Goal: Task Accomplishment & Management: Use online tool/utility

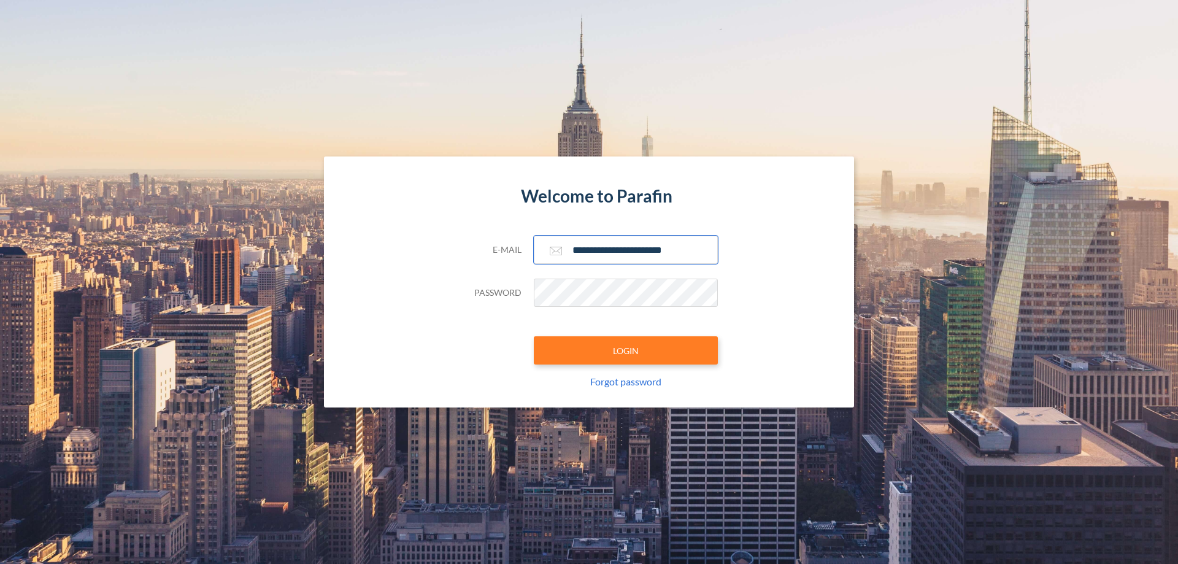
type input "**********"
click at [626, 350] on button "LOGIN" at bounding box center [626, 350] width 184 height 28
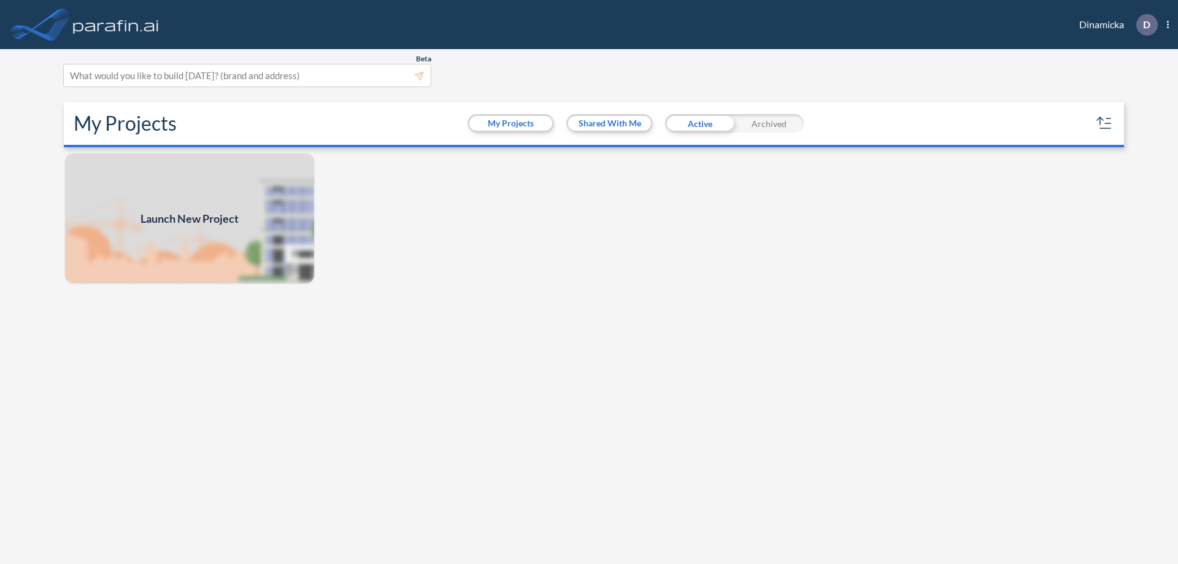
scroll to position [3, 0]
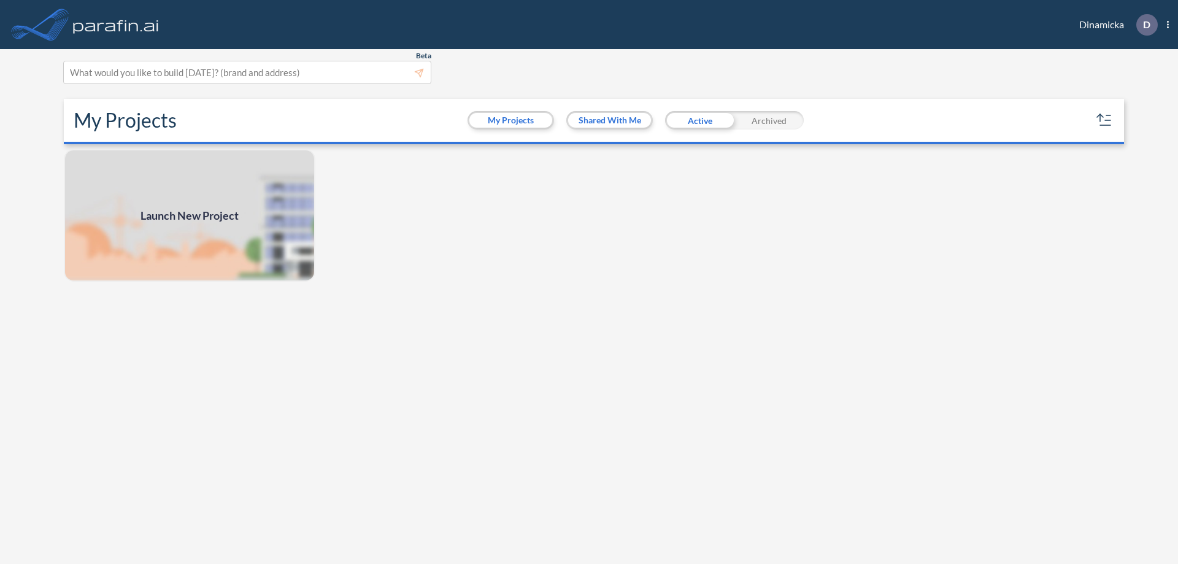
click at [190, 215] on span "Launch New Project" at bounding box center [189, 215] width 98 height 17
